Goal: Task Accomplishment & Management: Manage account settings

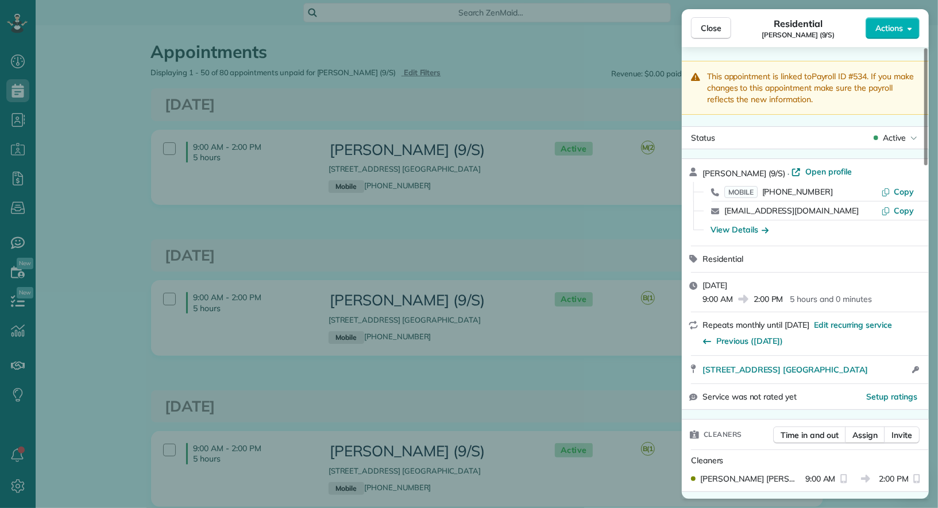
scroll to position [1044, 0]
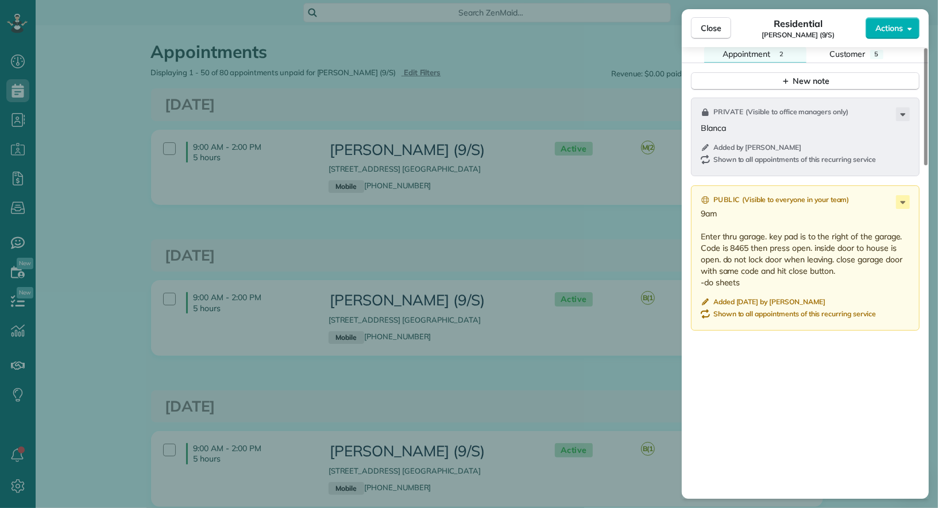
click at [67, 117] on div "Close Residential Leah Taylor (9/S) Actions This appointment is linked to Payro…" at bounding box center [469, 254] width 938 height 508
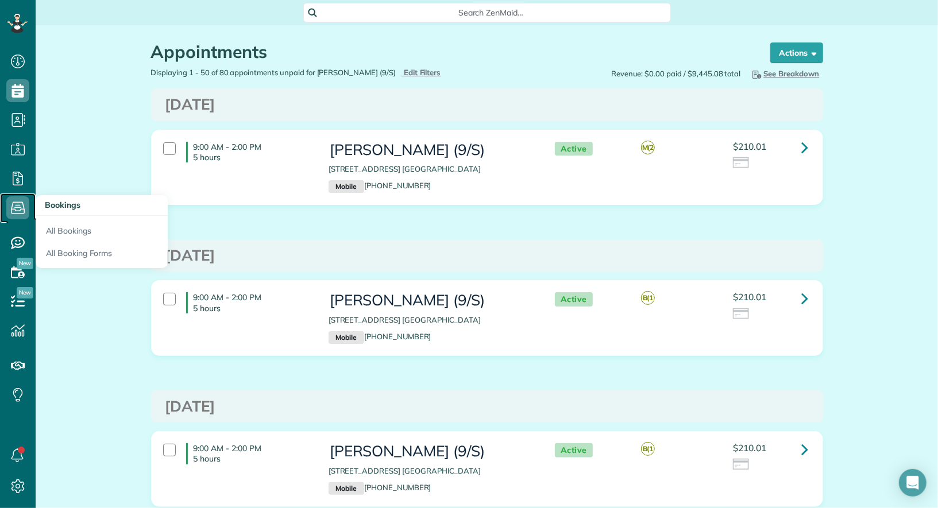
click at [17, 212] on icon at bounding box center [17, 207] width 23 height 23
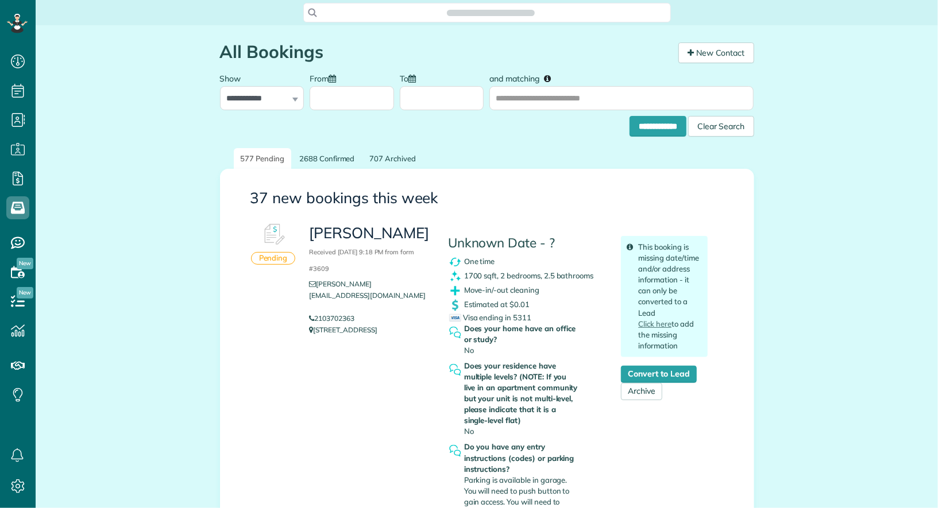
scroll to position [5, 5]
click at [656, 126] on input "**********" at bounding box center [657, 126] width 57 height 21
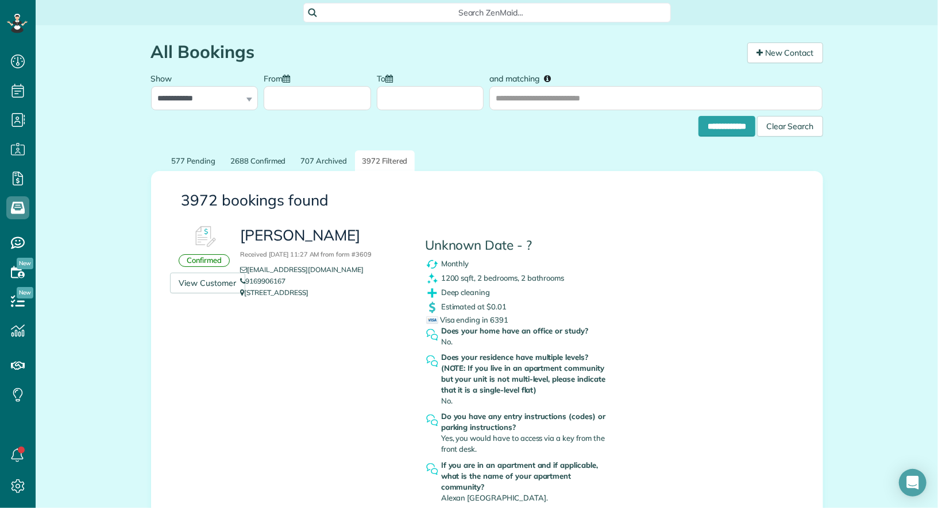
scroll to position [13, 0]
